Goal: Find specific page/section: Find specific page/section

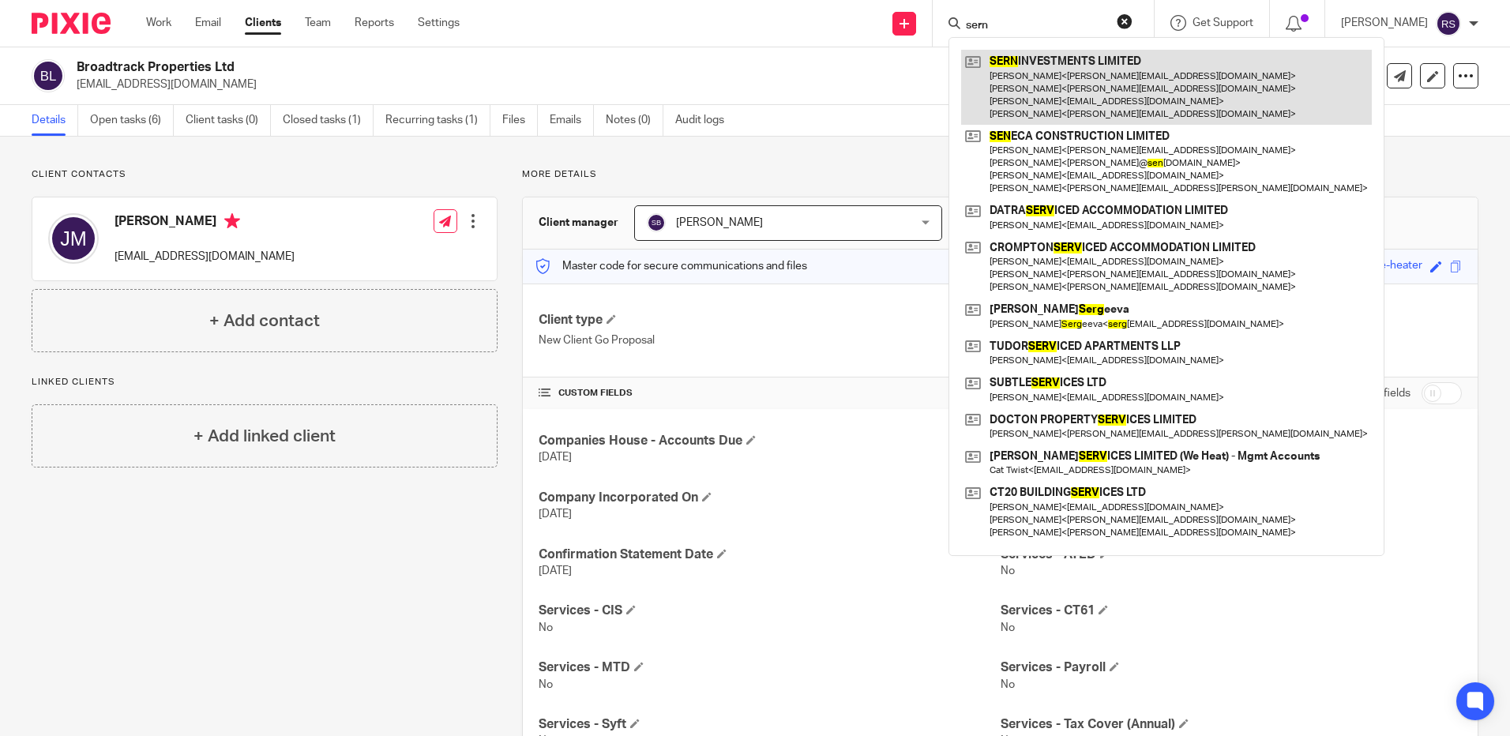
type input "sern"
click at [1121, 92] on link at bounding box center [1166, 87] width 411 height 75
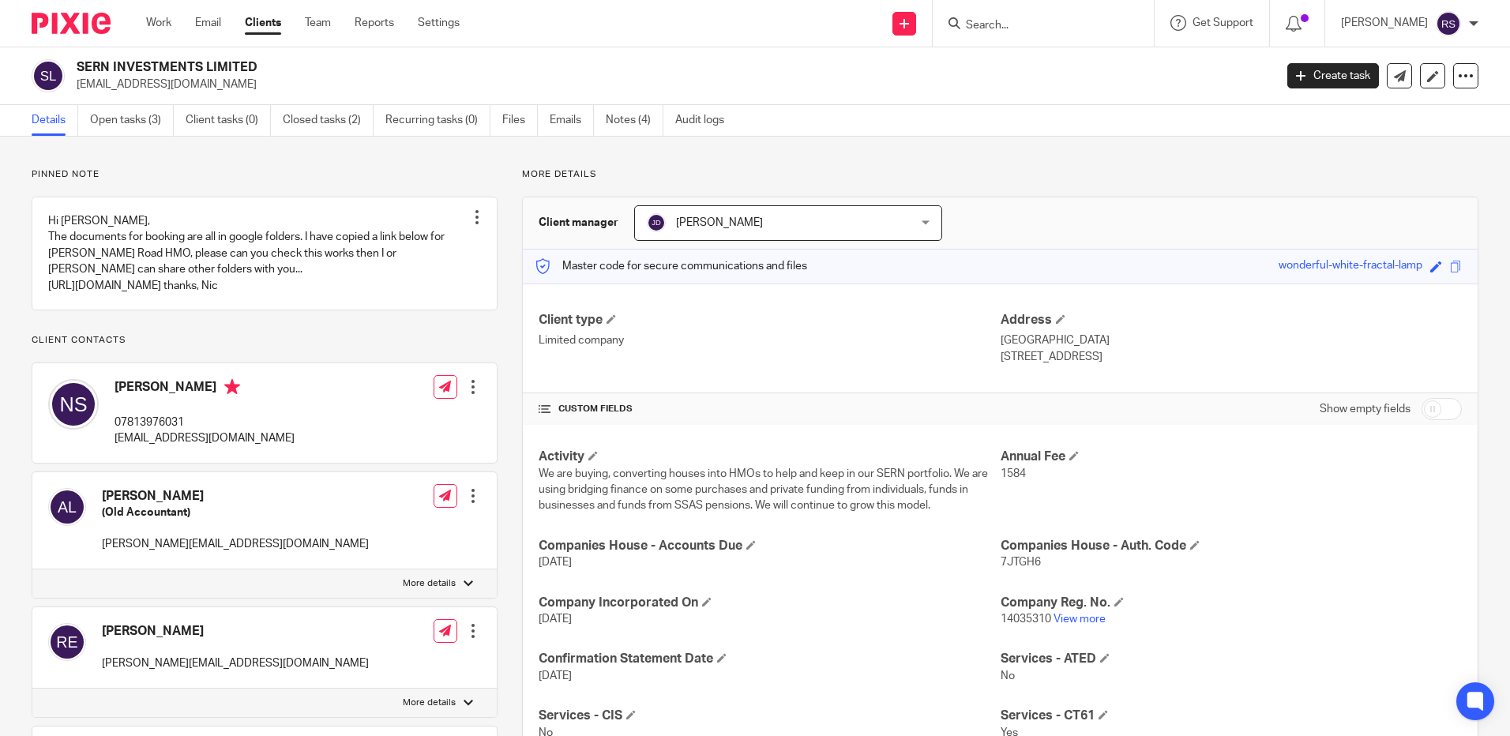
click at [1018, 19] on input "Search" at bounding box center [1036, 26] width 142 height 14
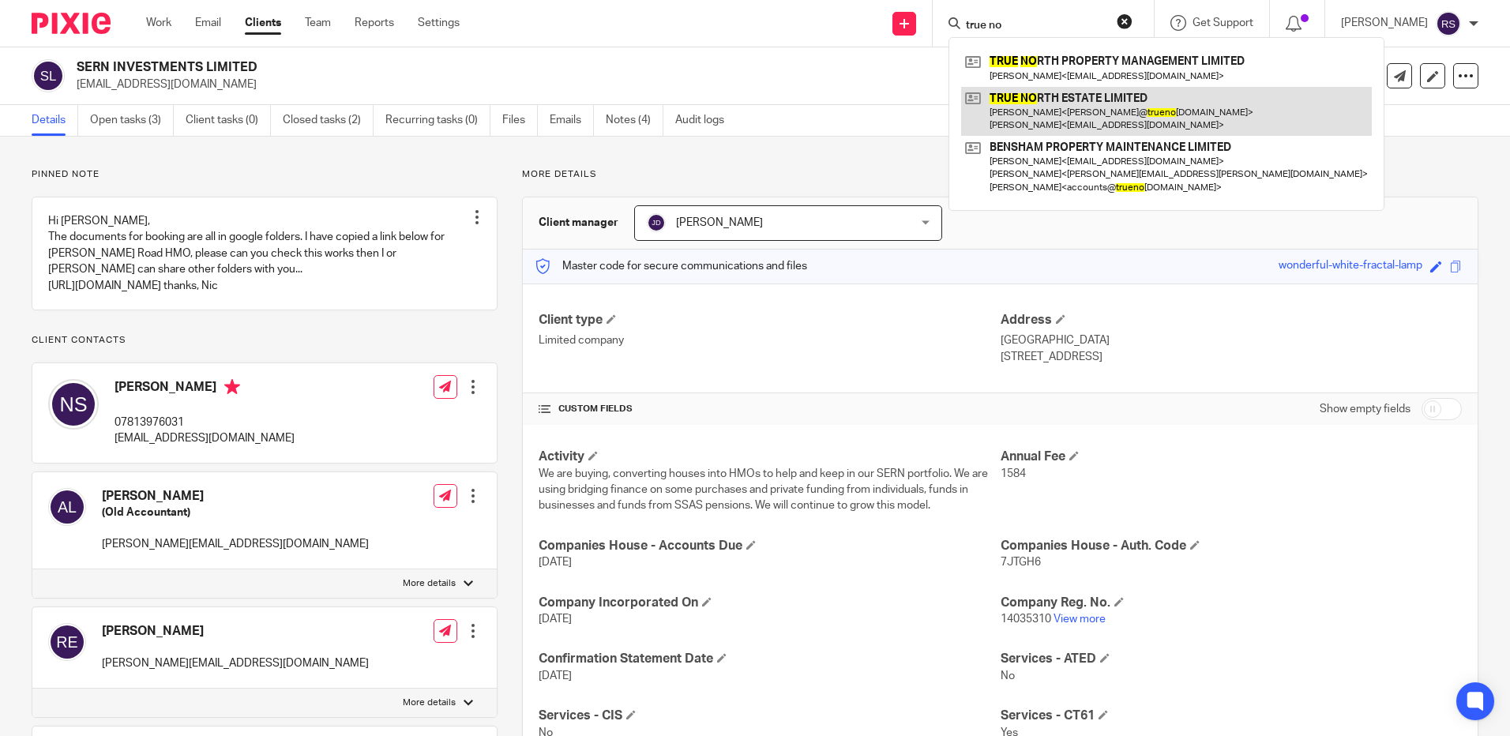
type input "true no"
click at [1136, 114] on link at bounding box center [1166, 111] width 411 height 49
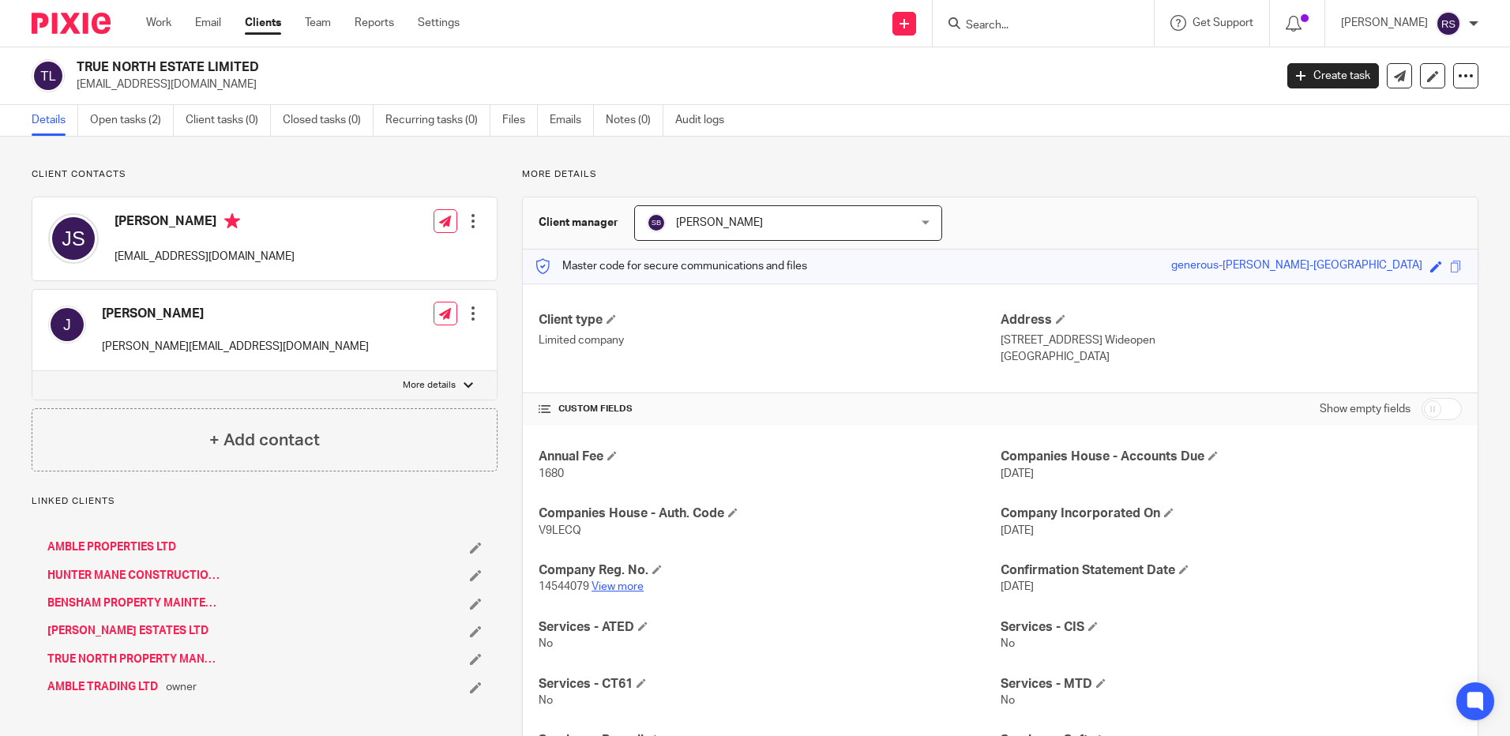
click at [621, 591] on link "View more" at bounding box center [618, 586] width 52 height 11
